Goal: Navigation & Orientation: Find specific page/section

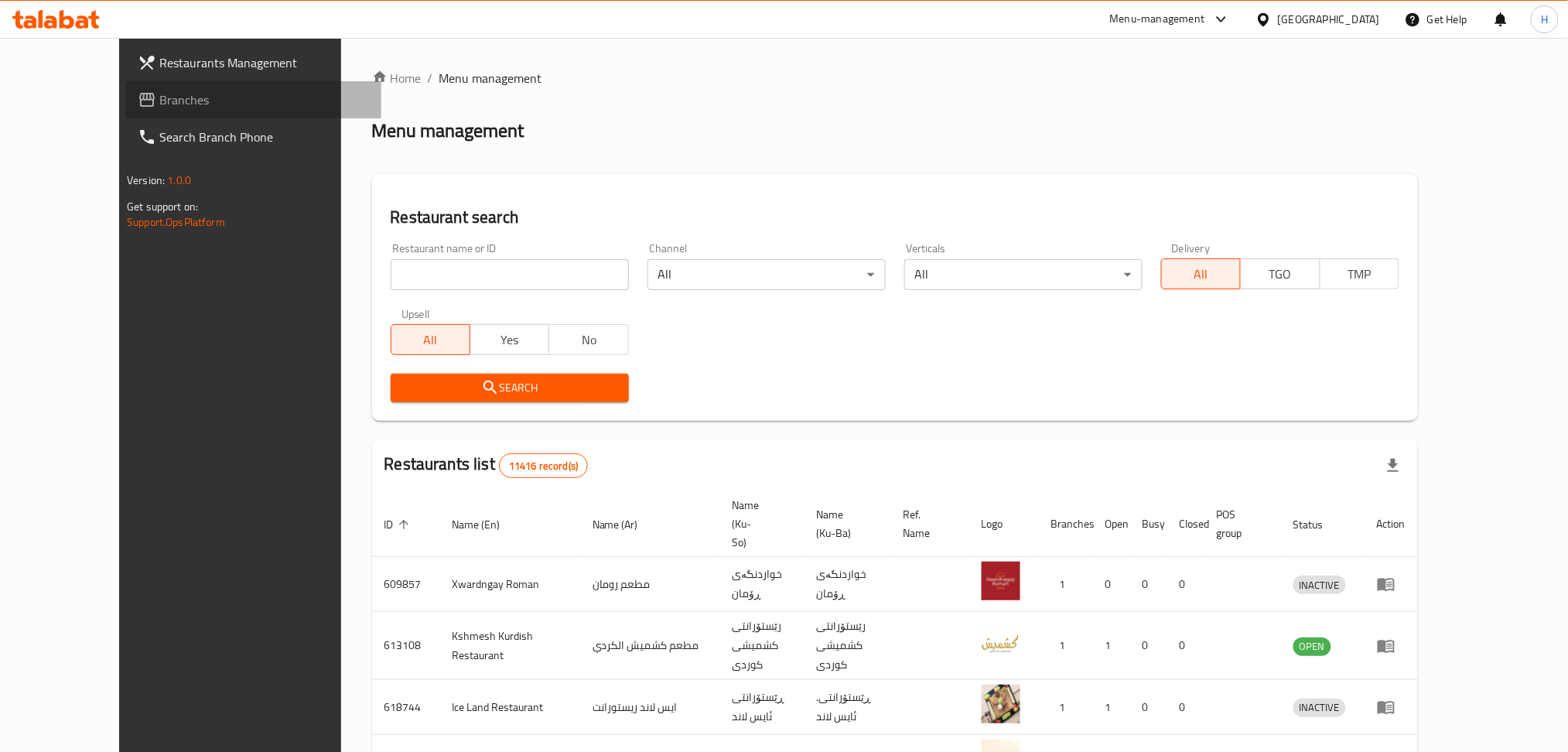
click at [160, 98] on span "Branches" at bounding box center [264, 99] width 209 height 19
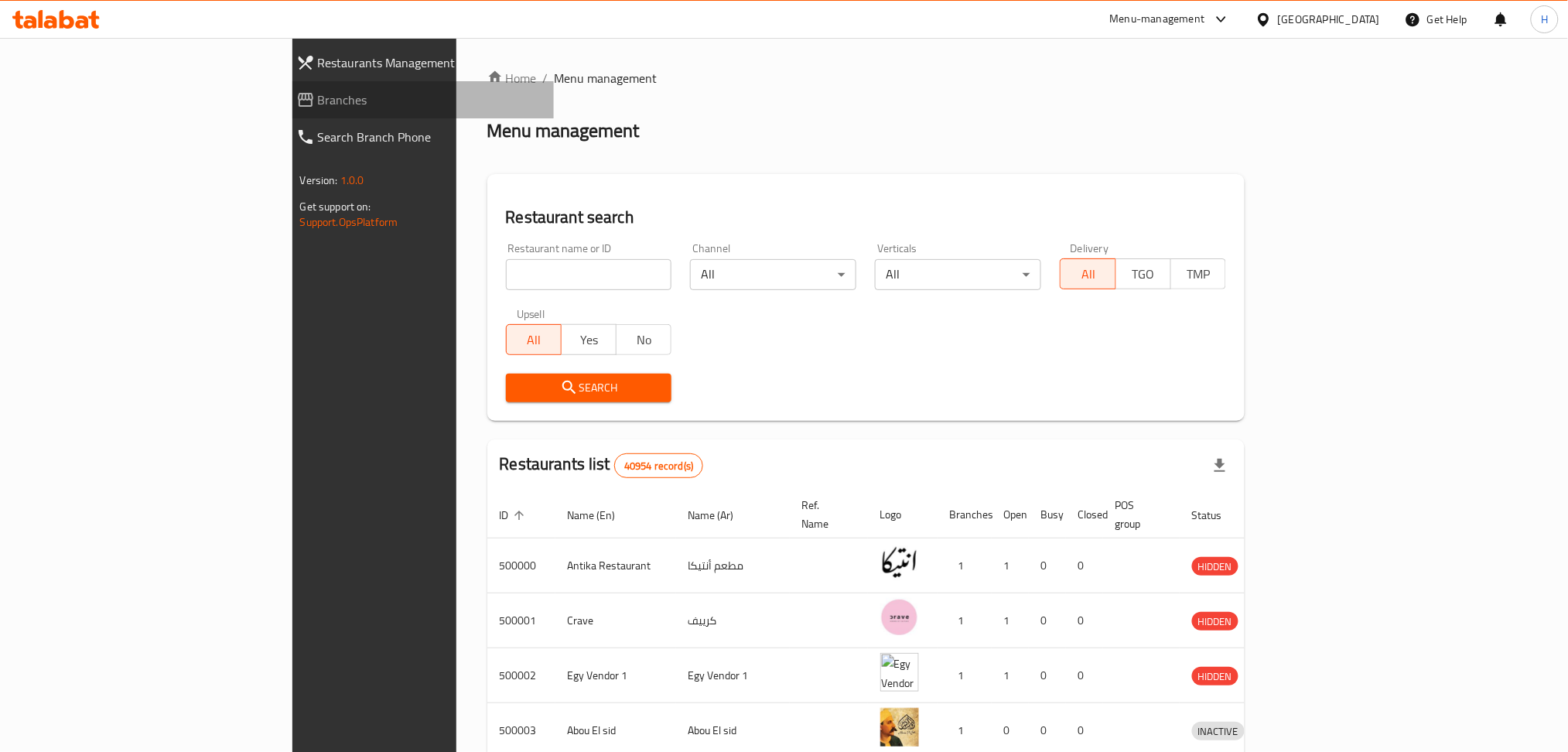
click at [318, 104] on span "Branches" at bounding box center [430, 99] width 224 height 19
click at [333, 104] on span "Branches" at bounding box center [438, 99] width 209 height 19
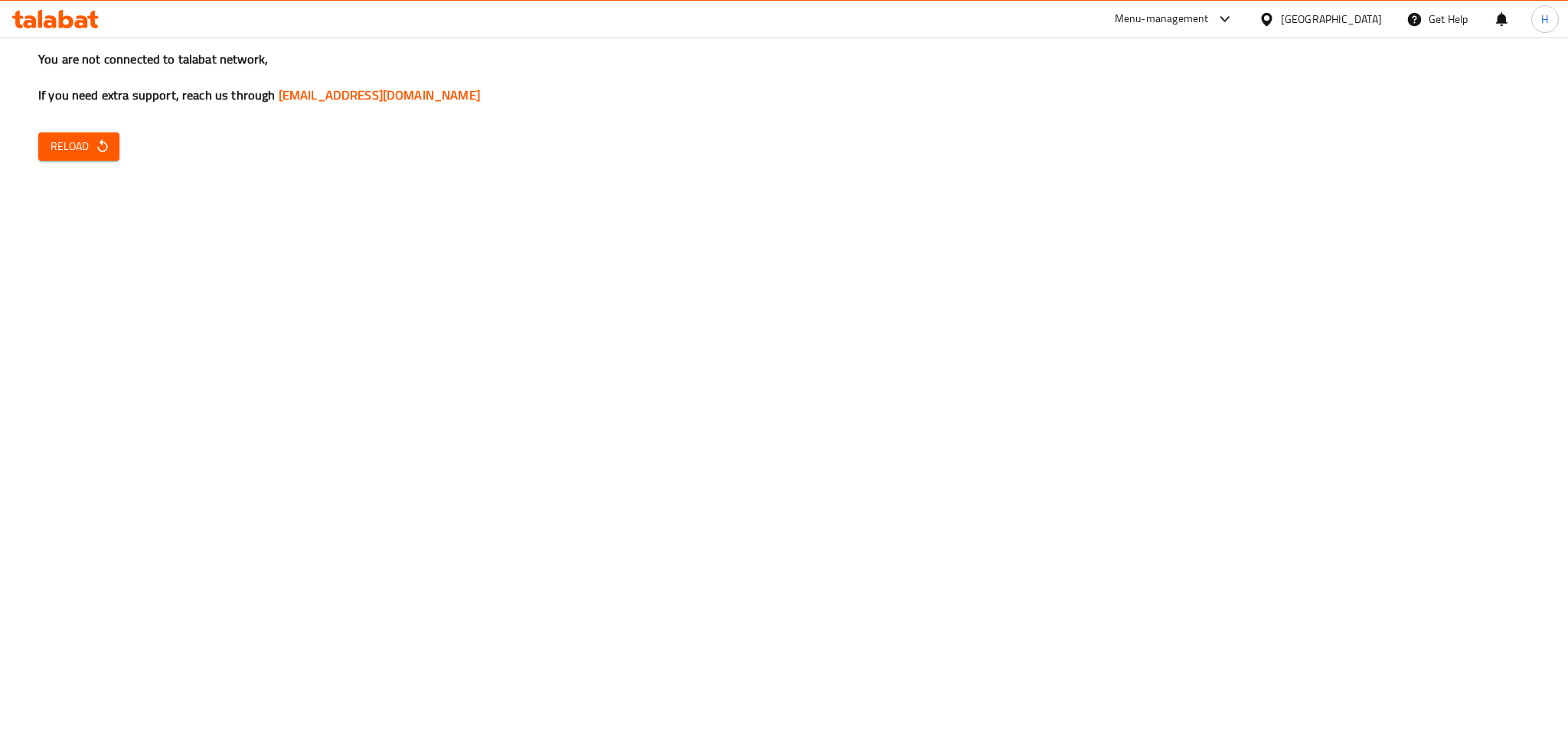
click at [107, 147] on icon "button" at bounding box center [103, 146] width 16 height 16
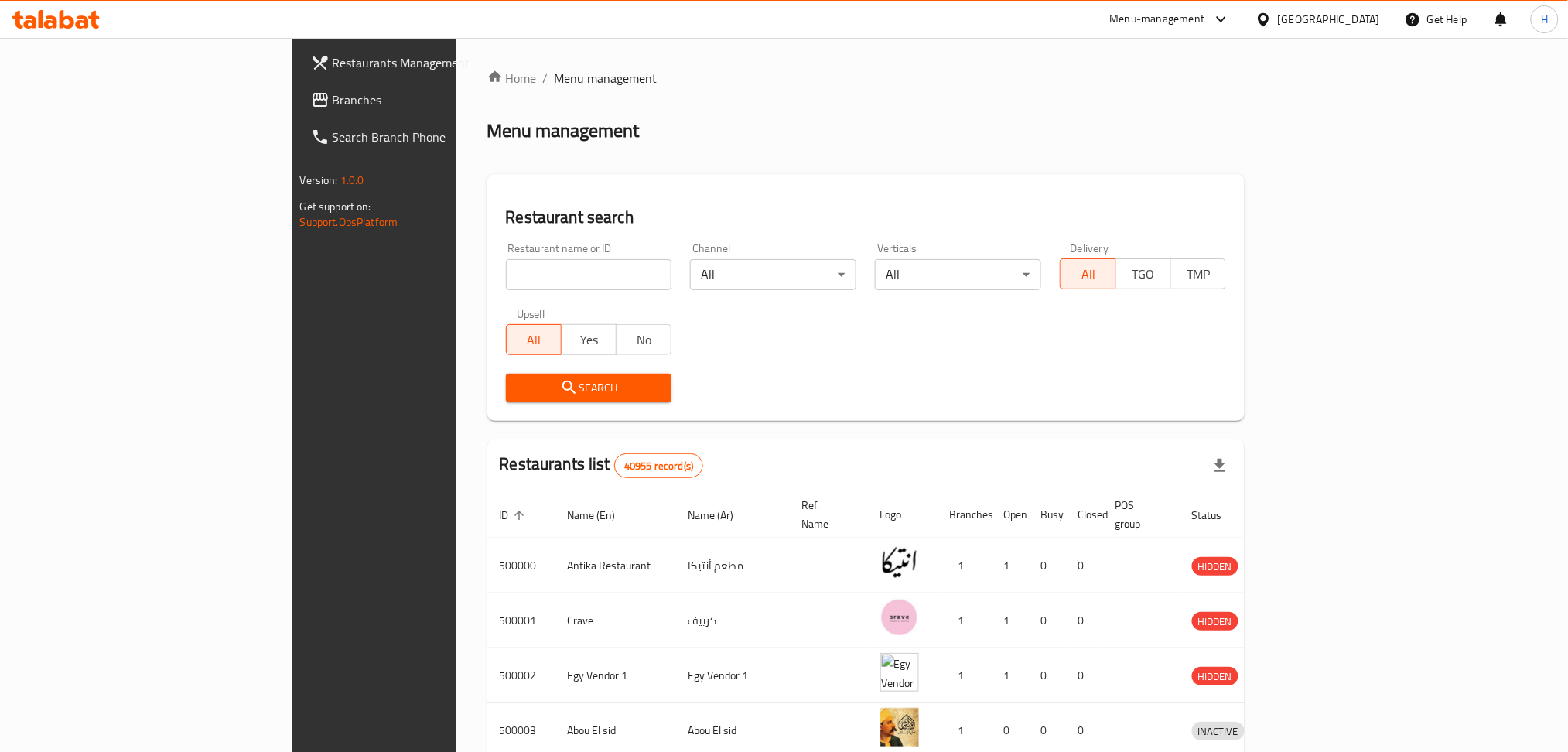
click at [333, 105] on span "Branches" at bounding box center [438, 99] width 209 height 19
click at [318, 99] on span "Branches" at bounding box center [430, 99] width 224 height 19
